Goal: Information Seeking & Learning: Learn about a topic

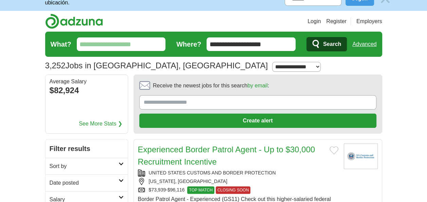
scroll to position [27, 0]
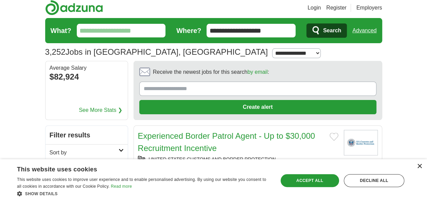
click at [419, 167] on div "×" at bounding box center [419, 166] width 5 height 5
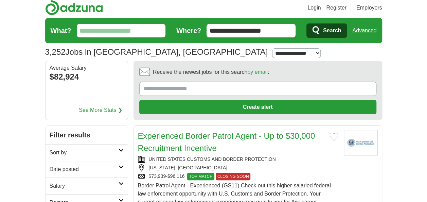
click at [134, 24] on input "What?" at bounding box center [121, 31] width 89 height 14
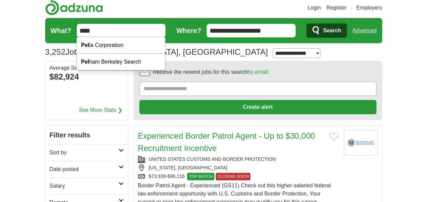
type input "*****"
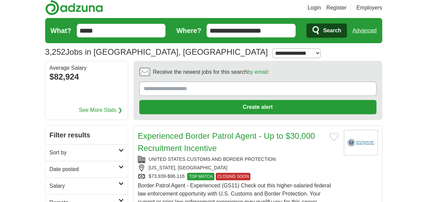
click at [93, 28] on input "*****" at bounding box center [121, 31] width 89 height 14
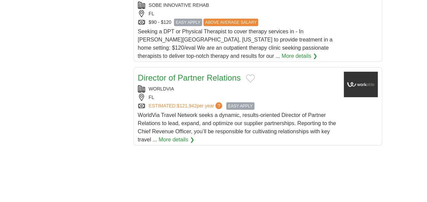
scroll to position [982, 0]
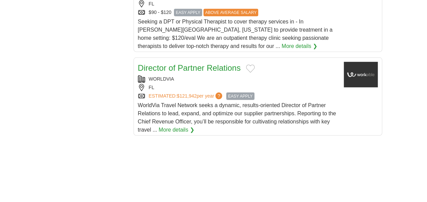
drag, startPoint x: 426, startPoint y: 3, endPoint x: 419, endPoint y: 48, distance: 44.6
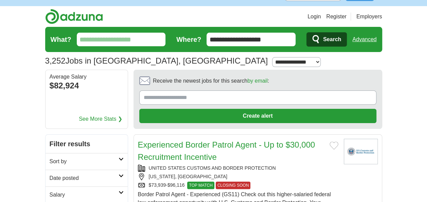
scroll to position [0, 0]
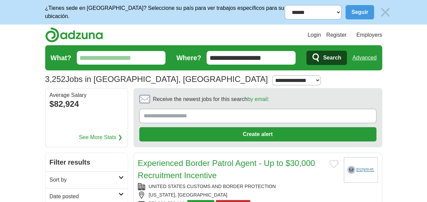
click at [141, 55] on input "What?" at bounding box center [121, 58] width 89 height 14
drag, startPoint x: 279, startPoint y: 1, endPoint x: 131, endPoint y: 52, distance: 156.4
click at [131, 52] on input "What?" at bounding box center [121, 58] width 89 height 14
type input "********"
click at [308, 51] on button "Search" at bounding box center [326, 58] width 40 height 14
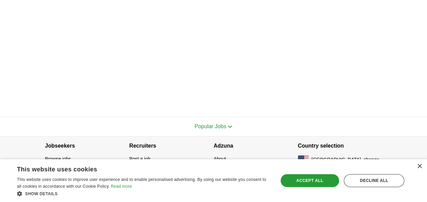
scroll to position [263, 0]
click at [421, 165] on div "×" at bounding box center [419, 166] width 5 height 5
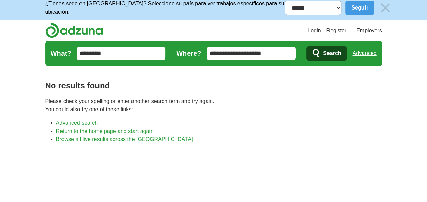
scroll to position [0, 0]
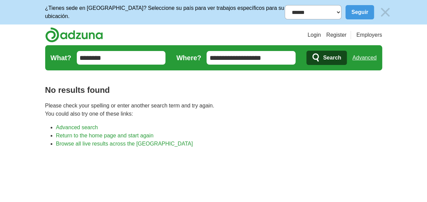
click at [345, 11] on button "Seguir" at bounding box center [359, 12] width 29 height 14
